Goal: Task Accomplishment & Management: Manage account settings

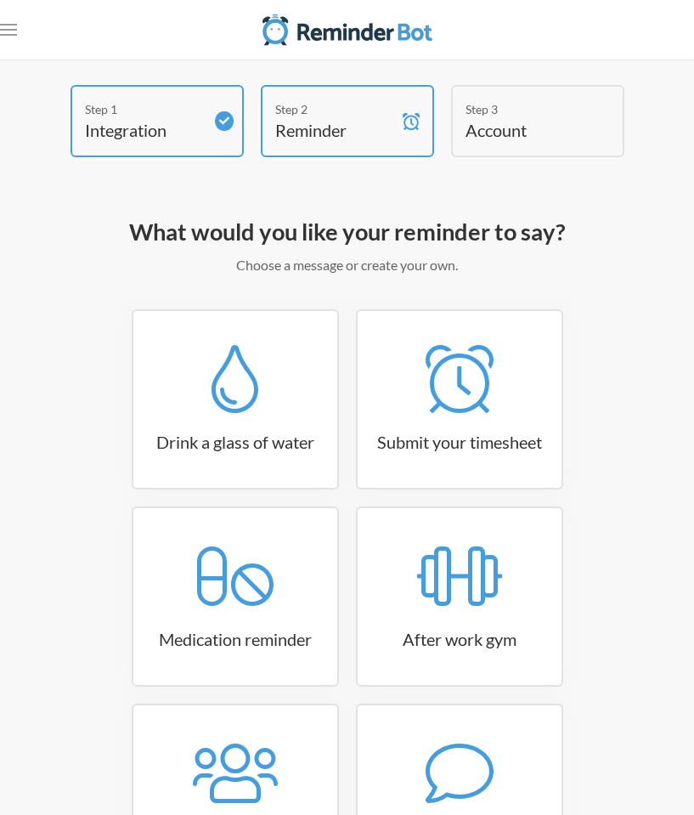
click at [515, 122] on h4 "Account" at bounding box center [525, 130] width 119 height 24
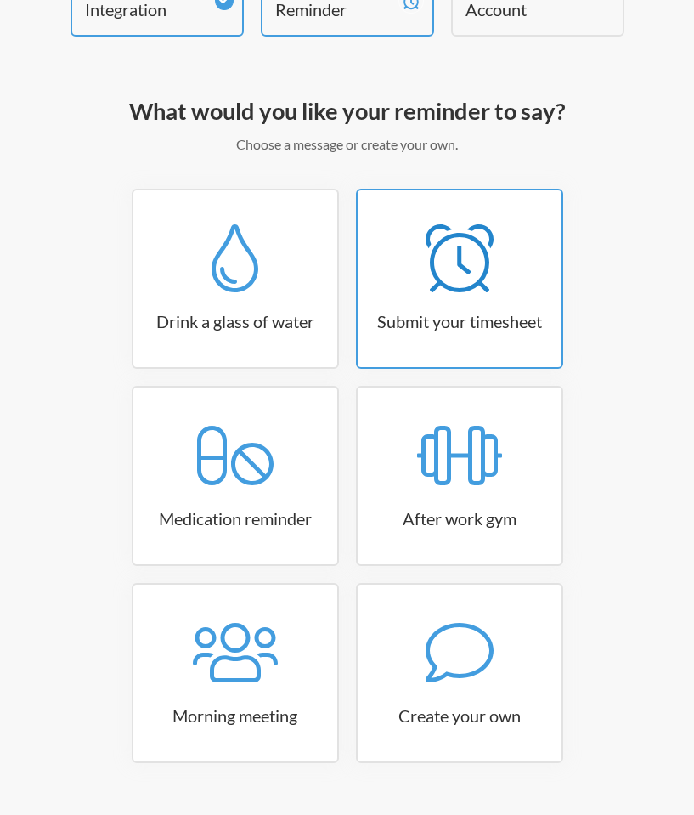
scroll to position [154, 0]
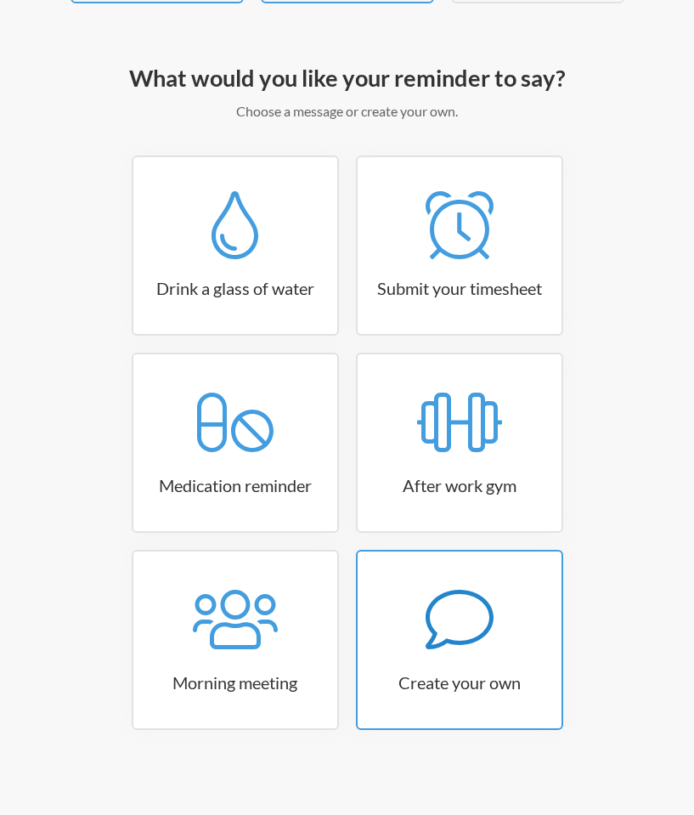
click at [456, 637] on icon at bounding box center [460, 620] width 68 height 68
select select "07:30:00"
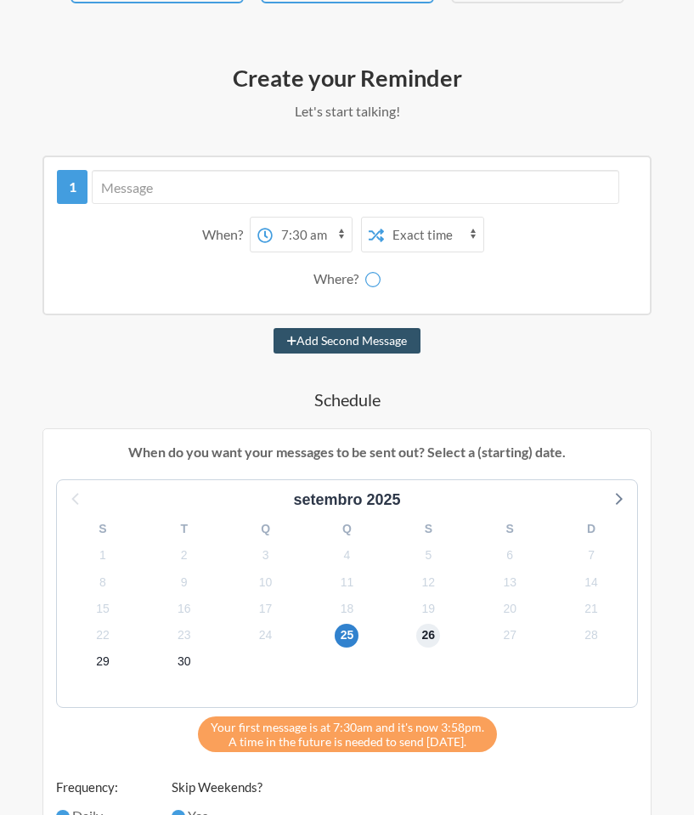
click at [431, 637] on span "26" at bounding box center [428, 636] width 24 height 24
select select "D09HCBCU3J5"
select select "09:45:00"
select select "C09FRN5KZ6H"
select select "false"
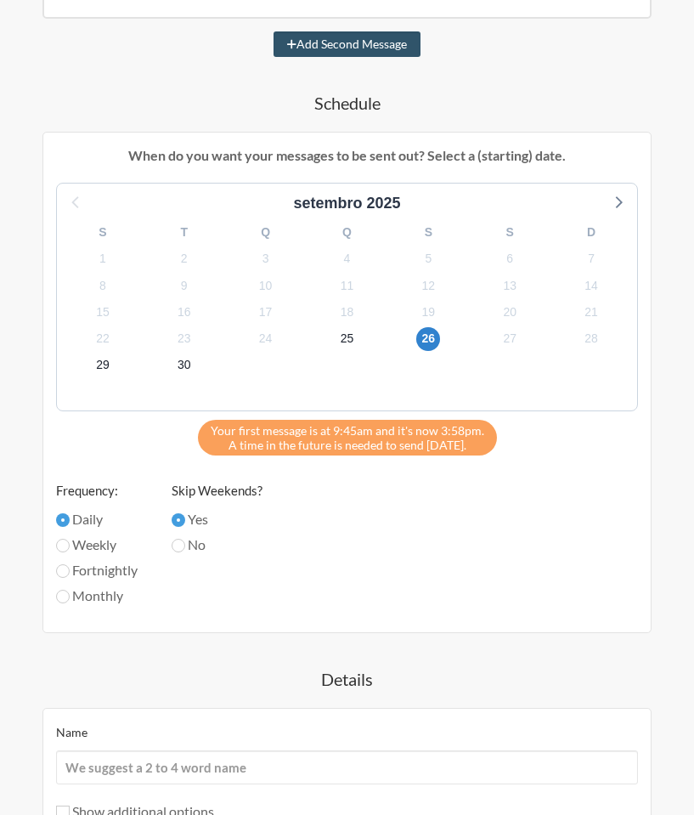
scroll to position [656, 0]
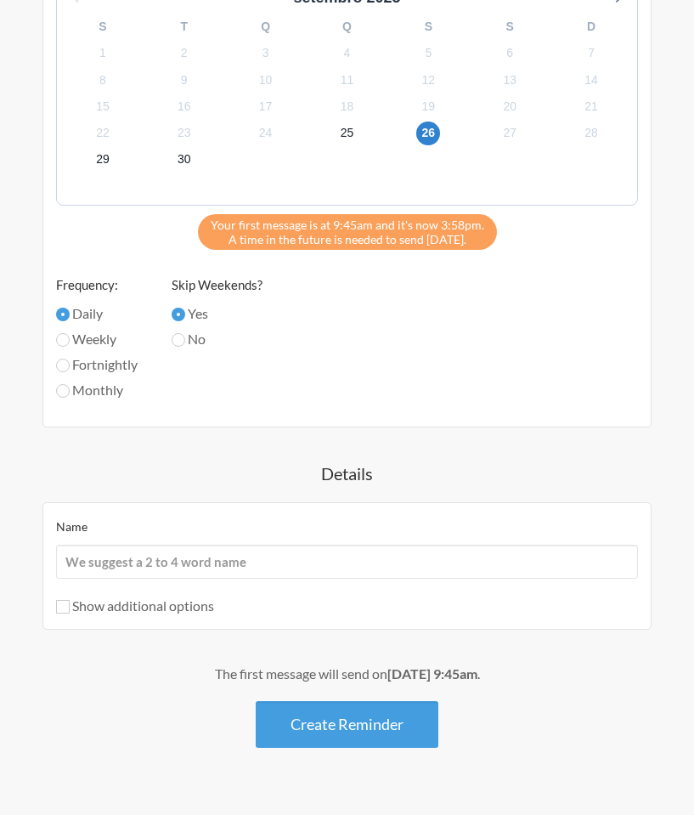
click at [185, 609] on label "Show additional options" at bounding box center [135, 605] width 158 height 16
click at [70, 609] on input "Show additional options" at bounding box center [63, 607] width 14 height 14
checkbox input "true"
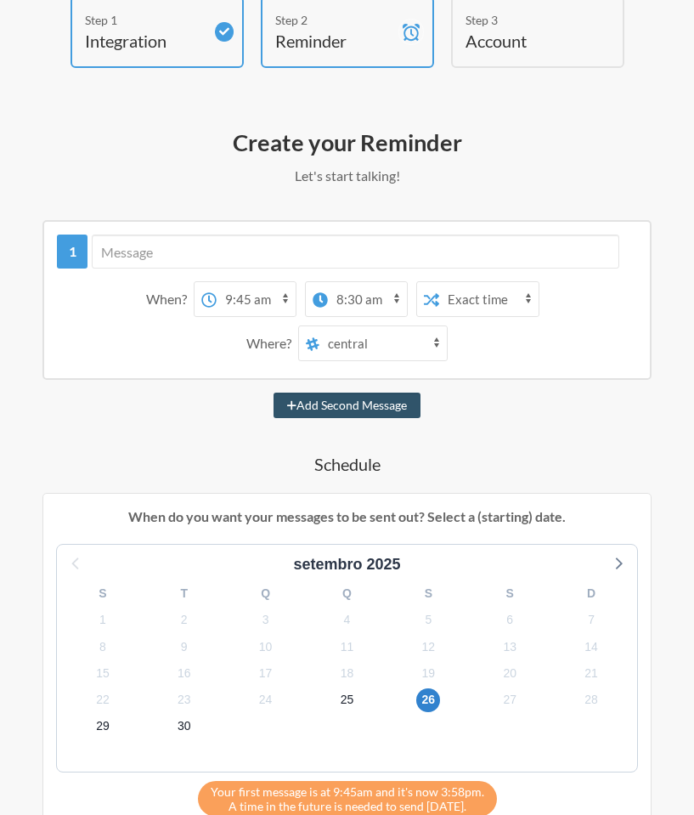
scroll to position [0, 0]
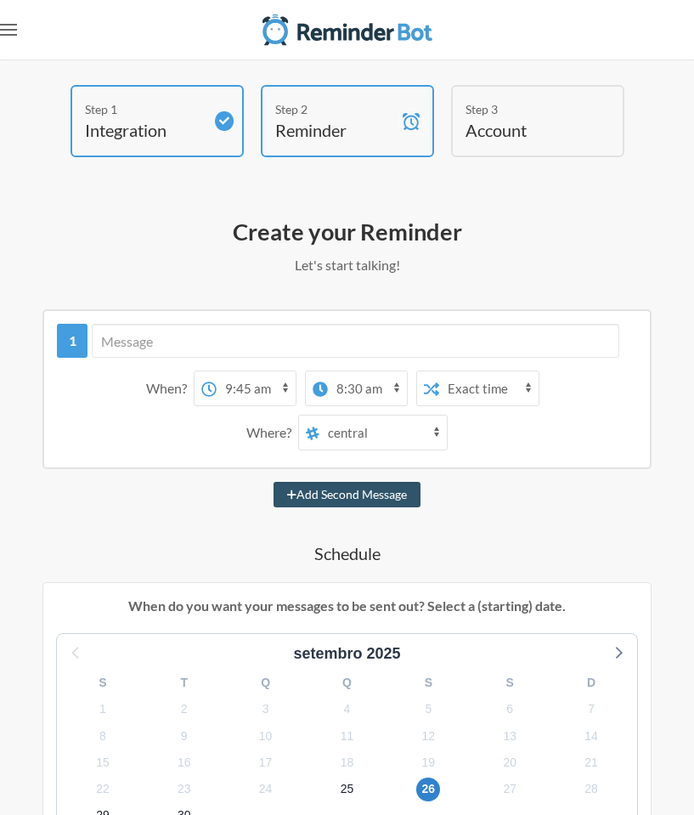
click at [14, 32] on icon ".uk-navbar-toggle-animate svg>[class*="line-"]{transition:0.2s ease-in-out;tran…" at bounding box center [8, 29] width 17 height 17
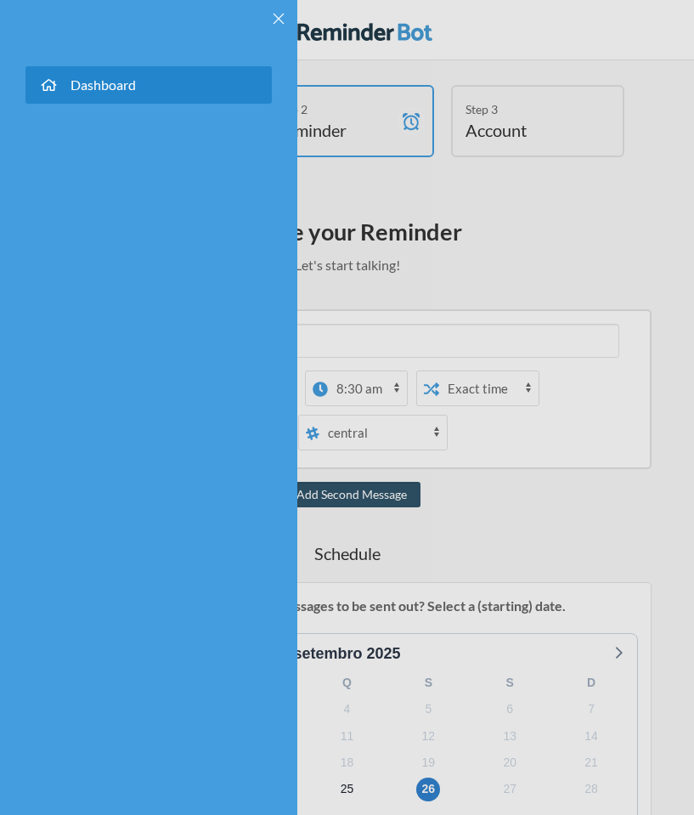
click at [149, 81] on link "Dashboard" at bounding box center [148, 84] width 246 height 37
